Goal: Task Accomplishment & Management: Manage account settings

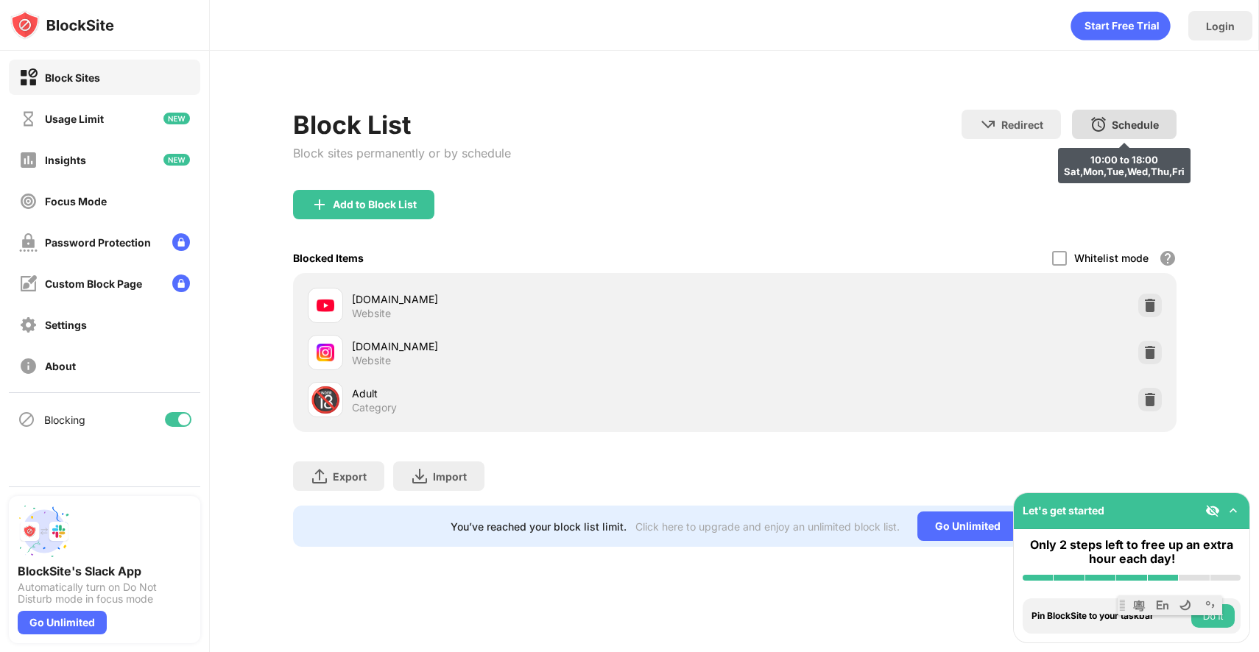
click at [1128, 121] on div "Schedule" at bounding box center [1135, 125] width 47 height 13
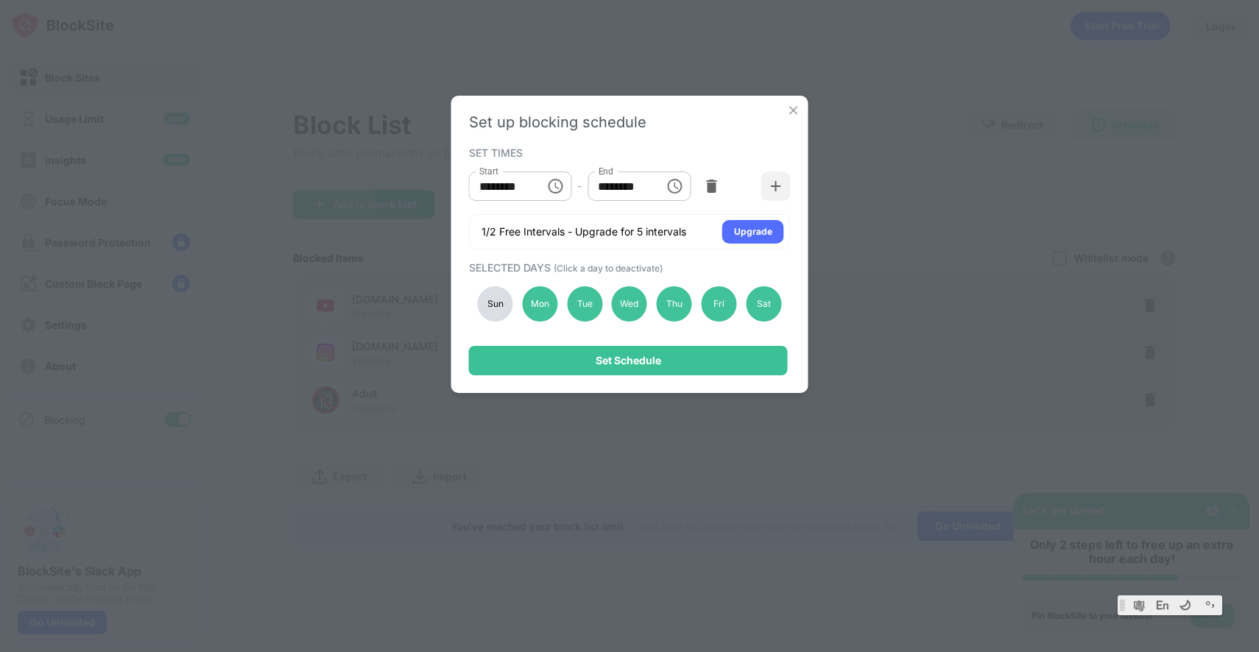
click at [499, 303] on div "Sun" at bounding box center [495, 303] width 35 height 35
click at [581, 304] on div "Tue" at bounding box center [584, 303] width 35 height 35
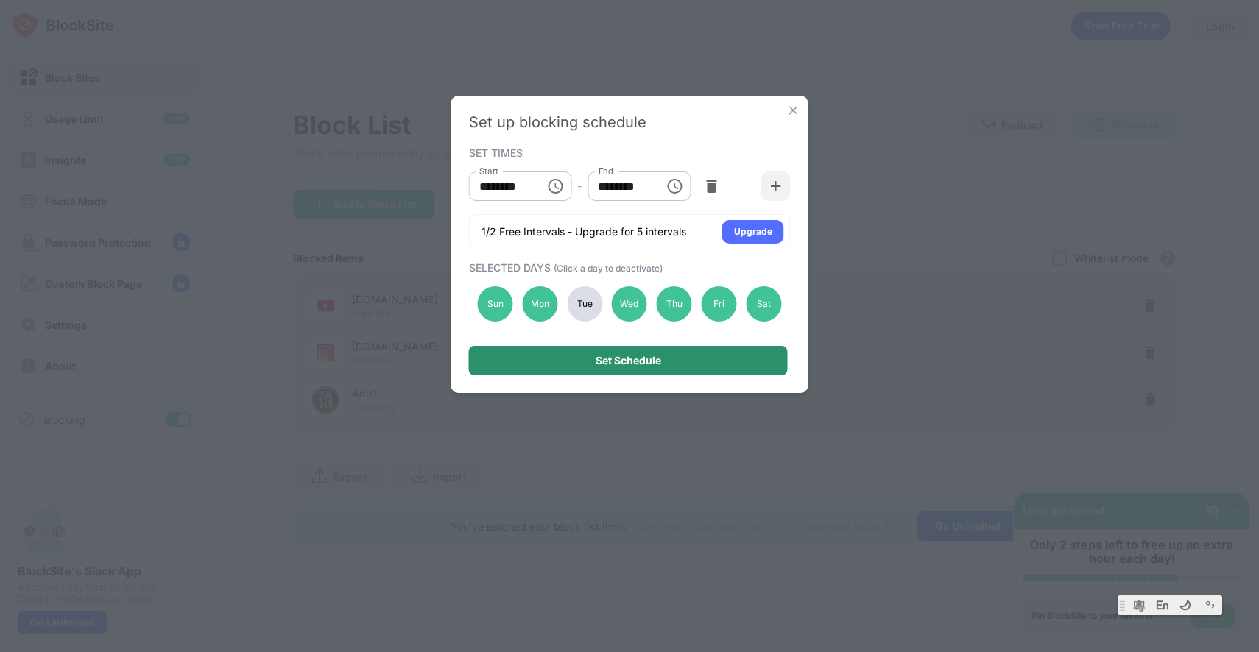
click at [602, 359] on div "Set Schedule" at bounding box center [629, 361] width 66 height 12
